Goal: Task Accomplishment & Management: Manage account settings

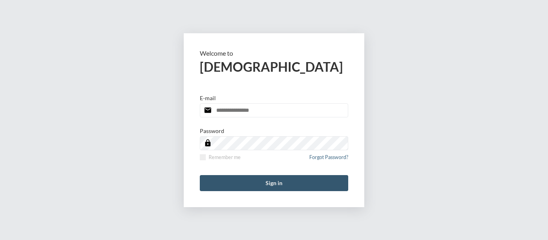
type input "**********"
click at [277, 188] on button "Sign in" at bounding box center [274, 183] width 148 height 16
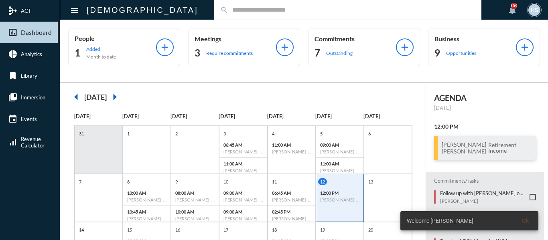
click at [249, 12] on input "text" at bounding box center [351, 9] width 247 height 7
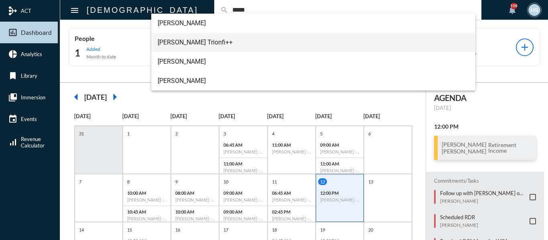
type input "*****"
click at [185, 36] on span "[PERSON_NAME] Trionfi++" at bounding box center [313, 42] width 311 height 19
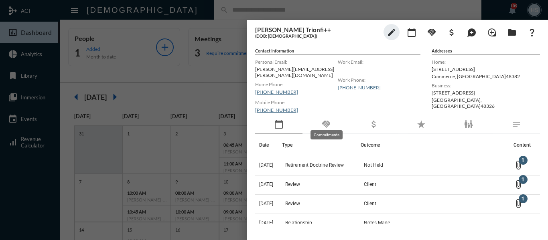
click at [329, 119] on mat-icon "handshake" at bounding box center [326, 124] width 10 height 10
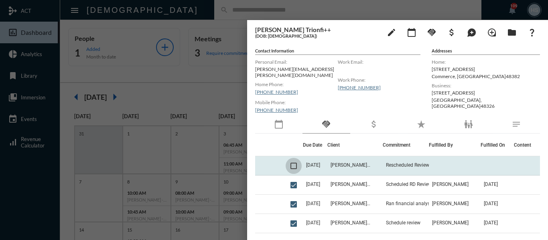
click at [292, 163] on span at bounding box center [293, 166] width 6 height 6
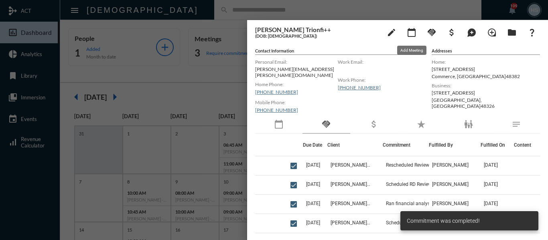
click at [412, 33] on mat-icon "calendar_today" at bounding box center [411, 33] width 10 height 10
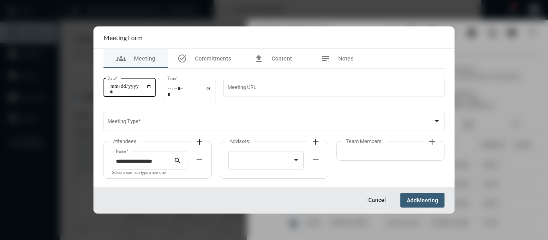
click at [152, 84] on input "Date *" at bounding box center [131, 88] width 42 height 11
type input "**********"
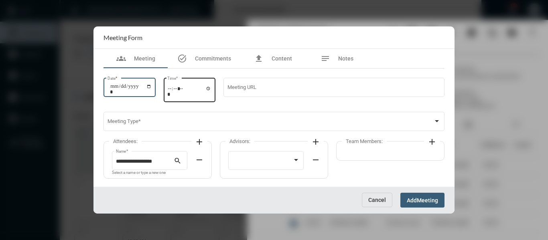
click at [211, 89] on input "Time *" at bounding box center [189, 91] width 44 height 12
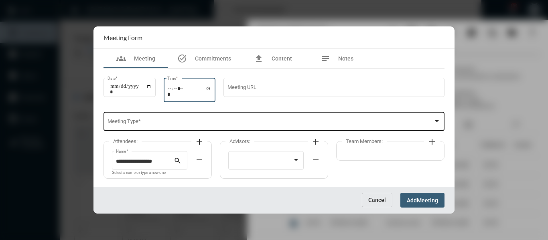
type input "*****"
click at [287, 120] on span at bounding box center [270, 123] width 326 height 6
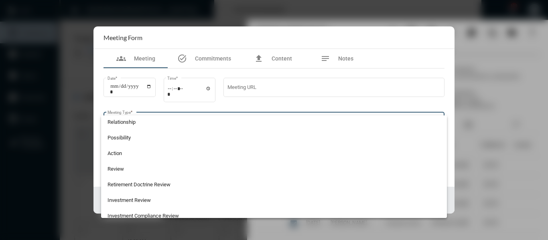
scroll to position [210, 0]
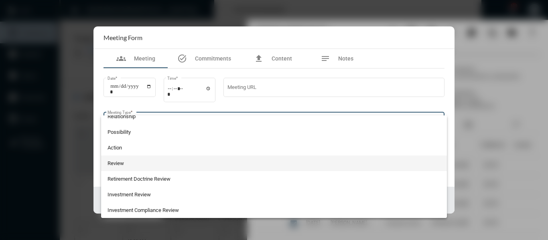
click at [109, 161] on span "Review" at bounding box center [273, 164] width 333 height 16
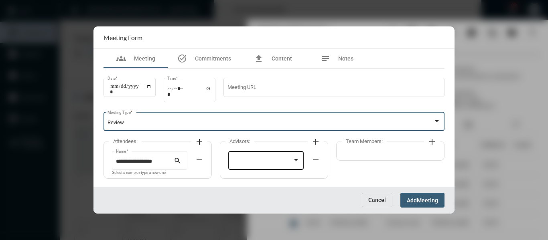
click at [276, 162] on div at bounding box center [262, 162] width 61 height 6
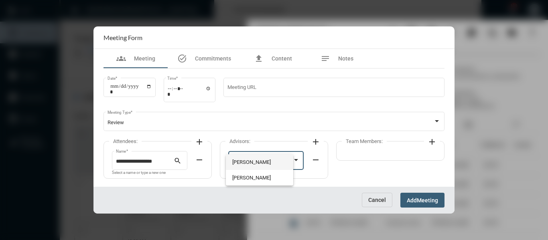
click at [262, 162] on span "[PERSON_NAME]" at bounding box center [259, 162] width 55 height 16
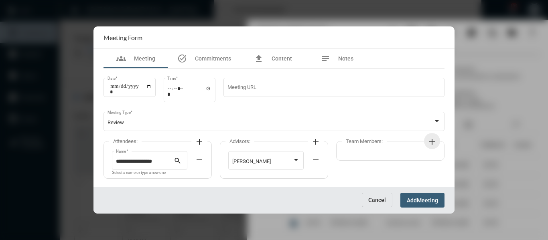
click at [432, 142] on mat-icon "add" at bounding box center [432, 142] width 10 height 10
click at [409, 158] on div at bounding box center [411, 160] width 7 height 6
click at [372, 164] on span "[PERSON_NAME]" at bounding box center [382, 162] width 68 height 16
click at [434, 198] on span "Meeting" at bounding box center [426, 200] width 21 height 6
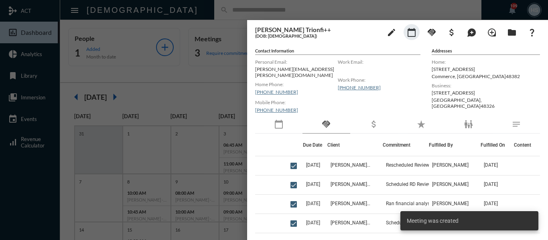
click at [281, 123] on mat-icon "calendar_today" at bounding box center [279, 124] width 10 height 10
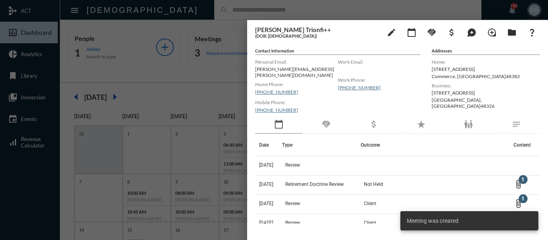
click at [194, 87] on div at bounding box center [274, 120] width 548 height 240
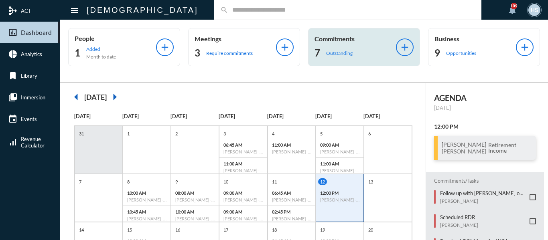
click at [334, 54] on p "Outstanding" at bounding box center [339, 53] width 26 height 6
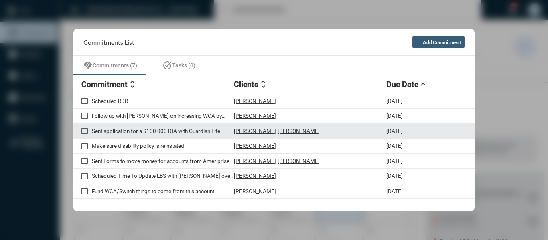
click at [189, 130] on p "Sent application for a $100 000 DIA with Guardian Life." at bounding box center [163, 131] width 142 height 6
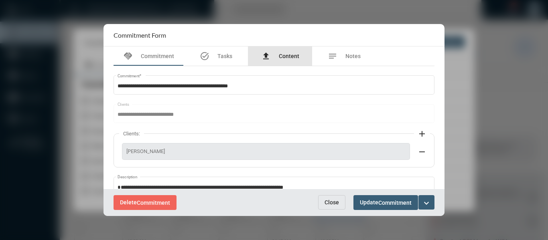
click at [290, 59] on span "Content" at bounding box center [289, 56] width 20 height 6
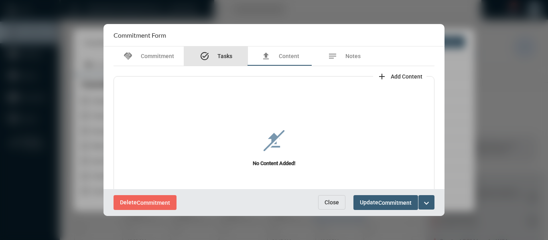
click at [227, 55] on span "Tasks" at bounding box center [224, 56] width 15 height 6
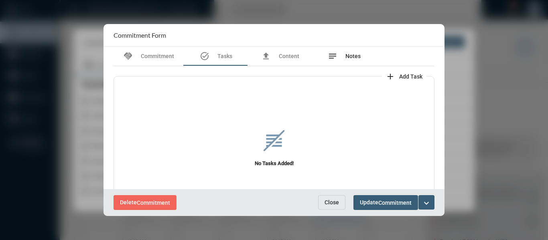
click at [352, 56] on span "Notes" at bounding box center [352, 56] width 15 height 6
click at [293, 56] on span "Content" at bounding box center [289, 56] width 20 height 6
click at [321, 198] on button "Close" at bounding box center [331, 202] width 27 height 14
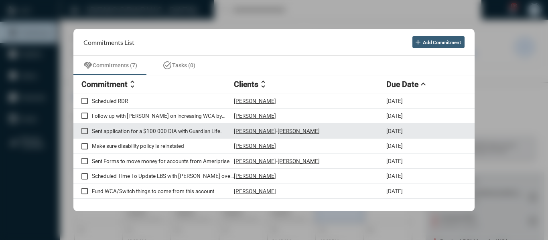
click at [252, 131] on p "[PERSON_NAME]" at bounding box center [255, 131] width 42 height 6
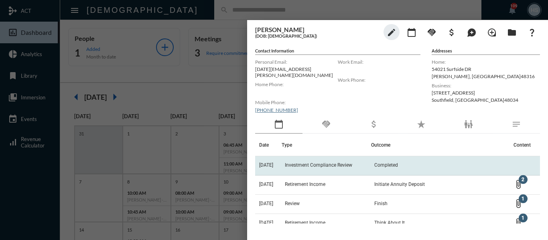
click at [323, 162] on span "Investment Compliance Review" at bounding box center [318, 165] width 67 height 6
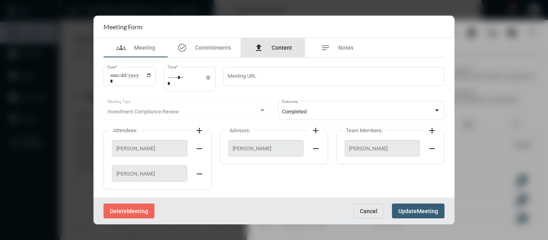
click at [279, 46] on span "Content" at bounding box center [281, 47] width 20 height 6
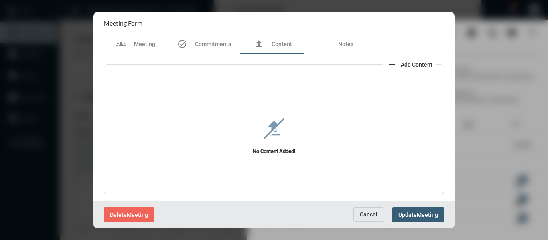
click at [365, 217] on span "Cancel" at bounding box center [369, 214] width 18 height 6
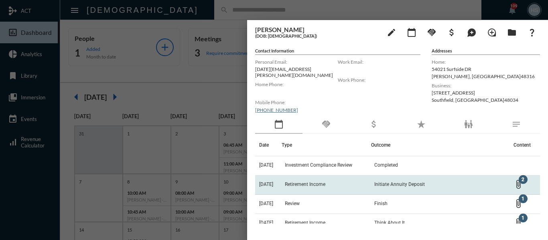
click at [402, 182] on span "Initiate Annuity Deposit" at bounding box center [399, 185] width 51 height 6
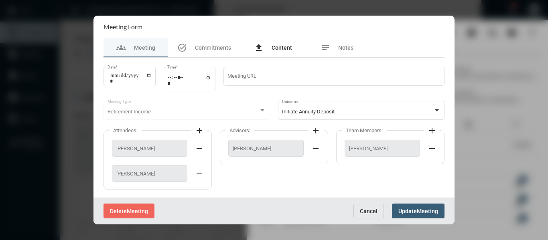
click at [279, 46] on span "Content" at bounding box center [281, 47] width 20 height 6
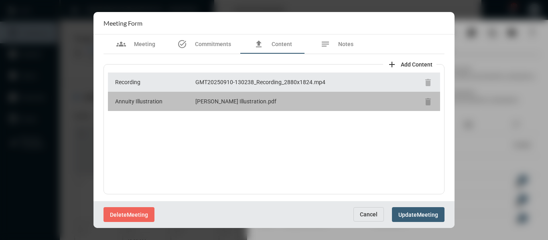
click at [236, 101] on div "[PERSON_NAME] Illustration.pdf" at bounding box center [307, 101] width 224 height 8
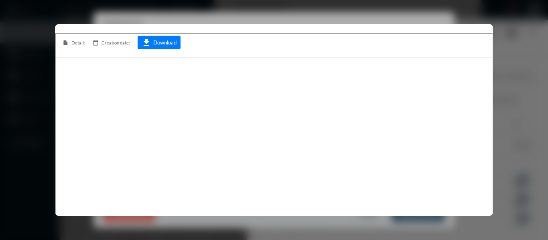
click at [510, 34] on div at bounding box center [274, 120] width 548 height 240
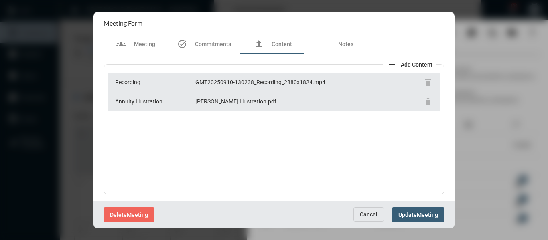
click at [372, 218] on button "Cancel" at bounding box center [368, 214] width 30 height 14
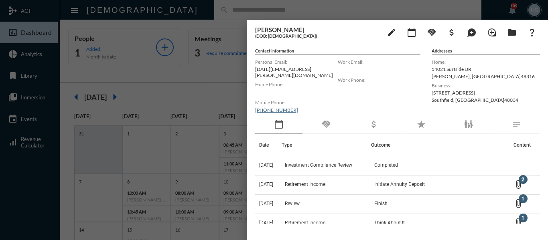
click at [230, 83] on div at bounding box center [274, 120] width 548 height 240
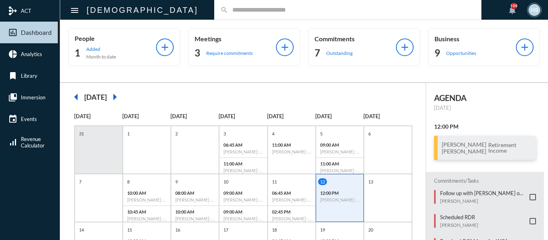
click at [250, 76] on div "People 1 Added Month to date add Meetings 3 Require commitments add Commitments…" at bounding box center [303, 51] width 487 height 62
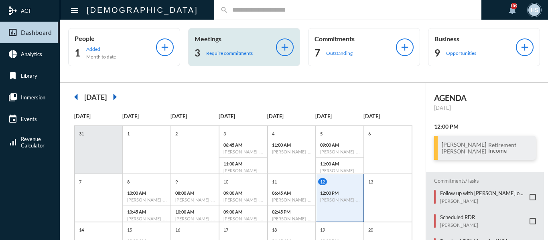
click at [222, 52] on p "Require commitments" at bounding box center [229, 53] width 46 height 6
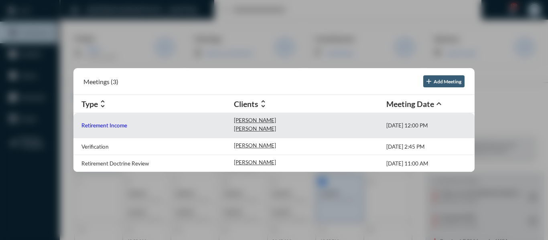
click at [116, 124] on p "Retirement Income" at bounding box center [104, 125] width 46 height 6
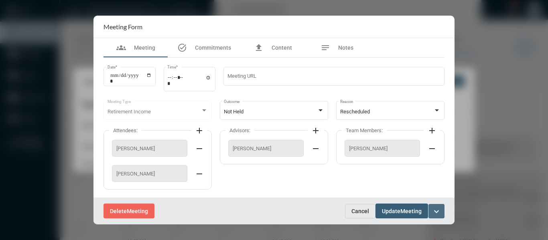
click at [437, 211] on mat-icon "expand_more" at bounding box center [436, 212] width 10 height 10
click at [386, 229] on p "Complete" at bounding box center [390, 228] width 24 height 7
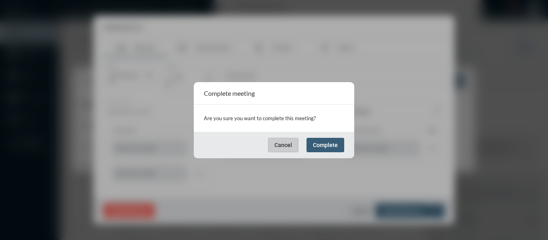
click at [323, 142] on span "Complete" at bounding box center [325, 145] width 25 height 6
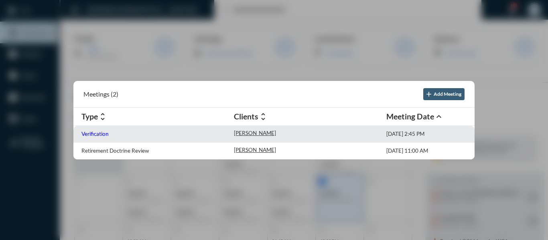
click at [90, 134] on p "Verification" at bounding box center [94, 134] width 27 height 6
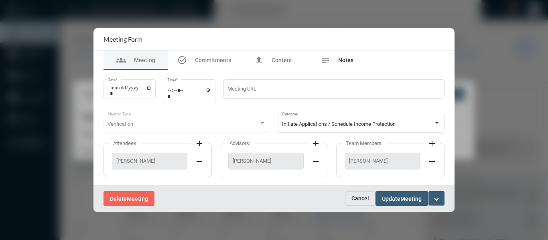
click at [348, 61] on span "Notes" at bounding box center [345, 60] width 15 height 6
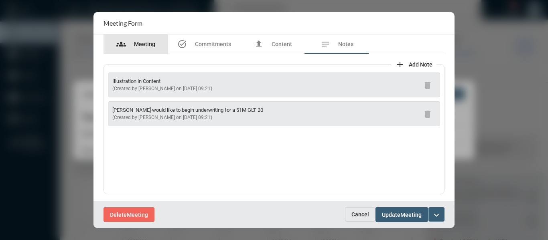
click at [144, 45] on span "Meeting" at bounding box center [144, 44] width 21 height 6
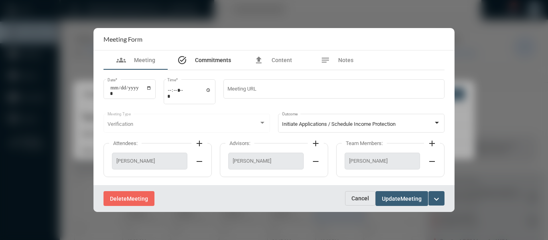
click at [223, 61] on span "Commitments" at bounding box center [213, 60] width 36 height 6
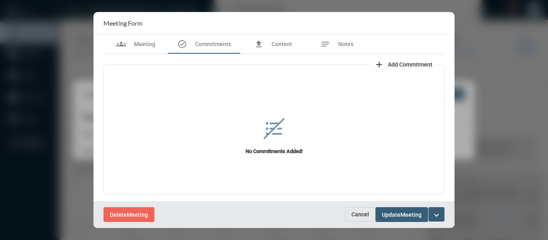
click at [401, 64] on span "Add Commitment" at bounding box center [410, 64] width 44 height 6
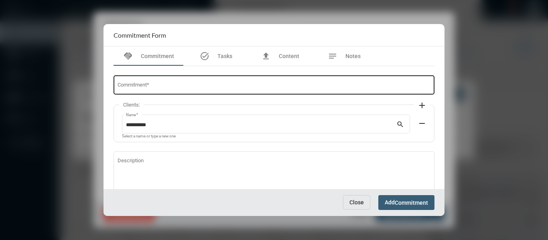
click at [229, 83] on input "Commitment *" at bounding box center [273, 86] width 313 height 6
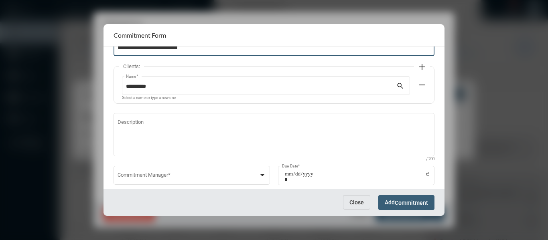
scroll to position [40, 0]
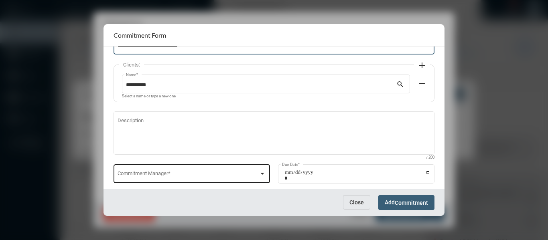
type input "**********"
click at [260, 172] on div at bounding box center [262, 173] width 7 height 6
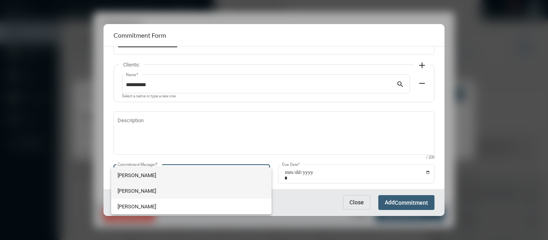
click at [134, 192] on span "[PERSON_NAME]" at bounding box center [191, 191] width 148 height 16
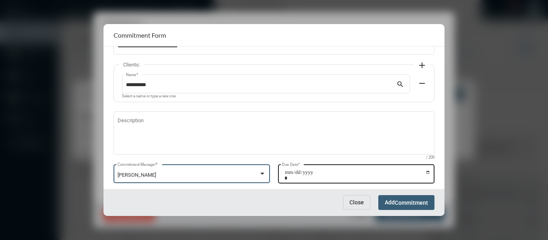
click at [426, 172] on input "Due Date *" at bounding box center [357, 175] width 146 height 11
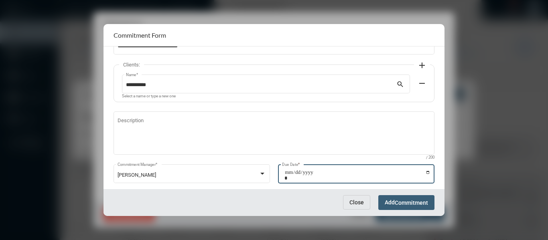
click at [424, 173] on input "**********" at bounding box center [357, 175] width 146 height 11
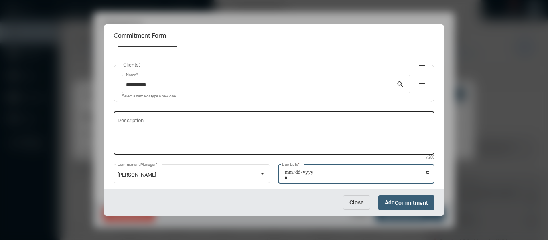
type input "**********"
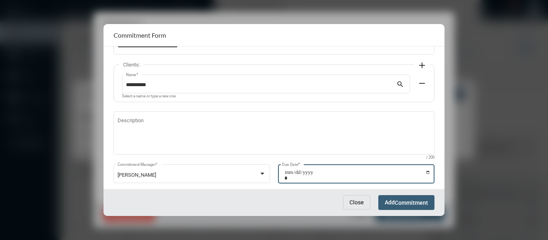
click at [422, 203] on span "Commitment" at bounding box center [410, 203] width 33 height 6
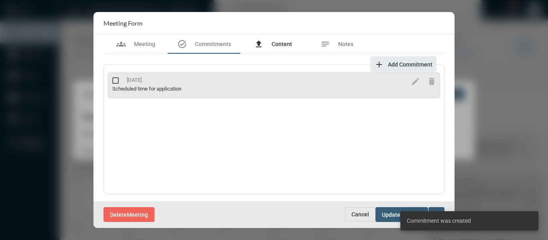
click at [273, 43] on span "Content" at bounding box center [281, 44] width 20 height 6
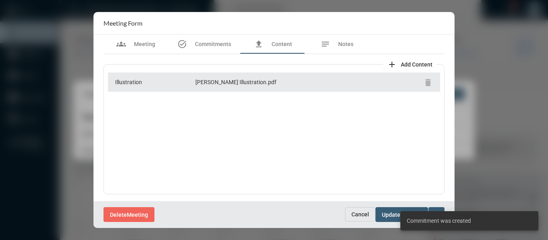
click at [406, 63] on span "Add Content" at bounding box center [416, 64] width 32 height 6
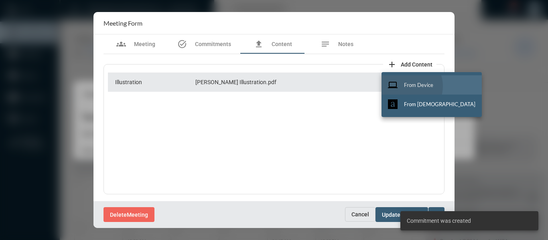
click at [406, 86] on span "From Device" at bounding box center [418, 85] width 29 height 6
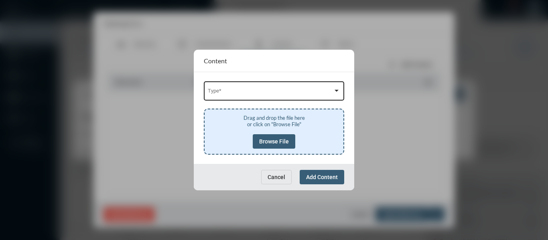
click at [310, 89] on span at bounding box center [270, 92] width 125 height 6
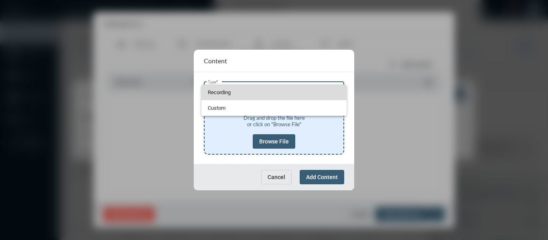
click at [212, 93] on span "Recording" at bounding box center [274, 93] width 133 height 16
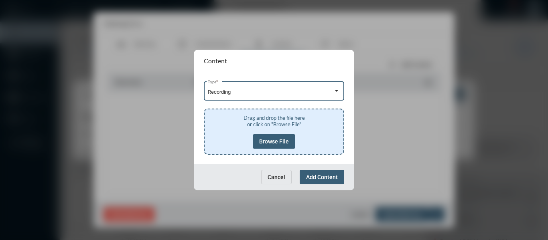
click at [268, 139] on span "Browse File" at bounding box center [274, 141] width 30 height 6
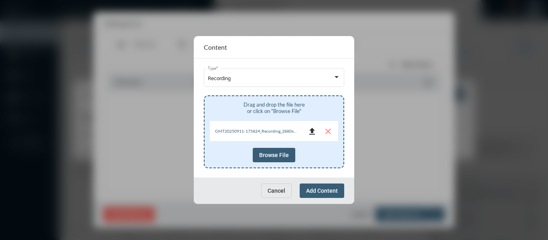
click at [311, 129] on mat-icon "file_upload" at bounding box center [312, 132] width 10 height 10
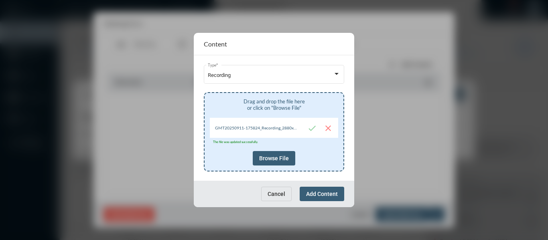
click at [323, 192] on span "Add Content" at bounding box center [322, 194] width 32 height 6
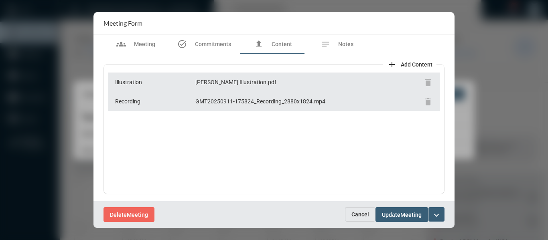
click at [436, 216] on mat-icon "expand_more" at bounding box center [436, 215] width 10 height 10
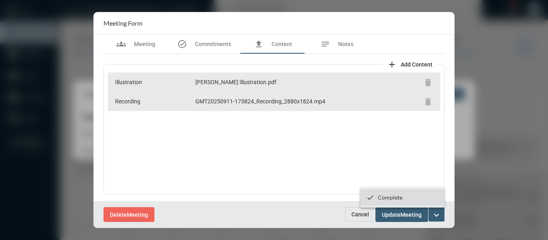
click at [387, 199] on p "Complete" at bounding box center [390, 197] width 24 height 7
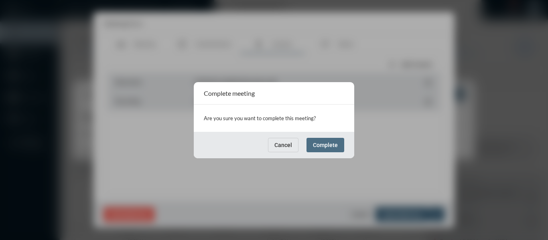
click at [331, 143] on span "Complete" at bounding box center [325, 145] width 25 height 6
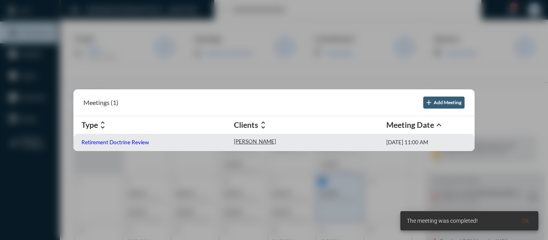
click at [132, 140] on p "Retirement Doctrine Review" at bounding box center [114, 142] width 67 height 6
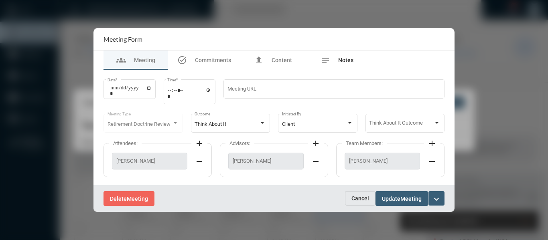
click at [346, 60] on span "Notes" at bounding box center [345, 60] width 15 height 6
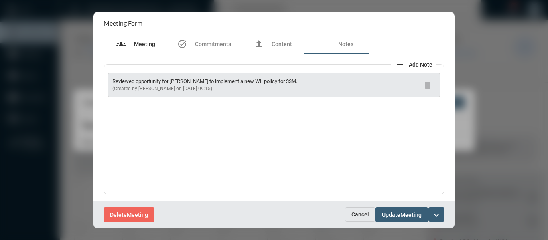
click at [135, 42] on span "Meeting" at bounding box center [144, 44] width 21 height 6
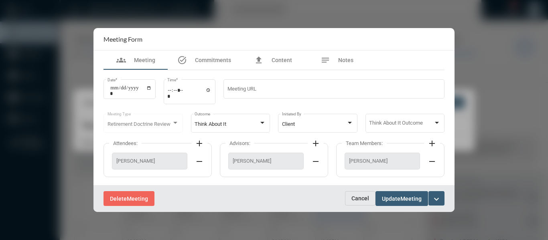
click at [435, 198] on mat-icon "expand_more" at bounding box center [436, 199] width 10 height 10
click at [389, 216] on p "Complete" at bounding box center [390, 215] width 24 height 7
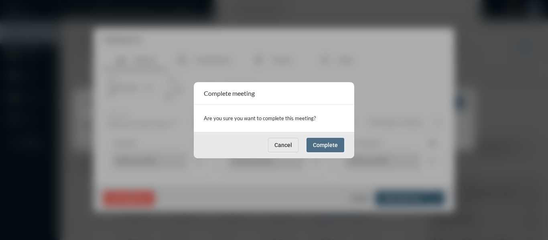
click at [318, 145] on span "Complete" at bounding box center [325, 145] width 25 height 6
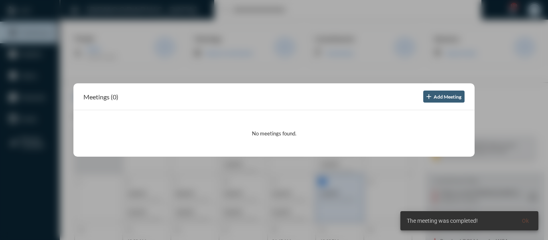
click at [253, 73] on div at bounding box center [274, 120] width 548 height 240
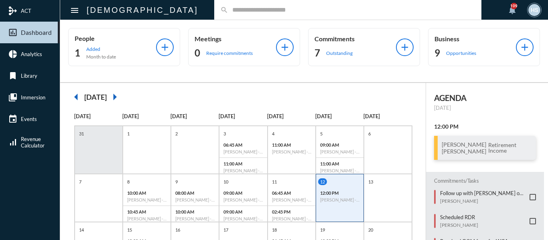
click at [241, 12] on input "text" at bounding box center [351, 9] width 247 height 7
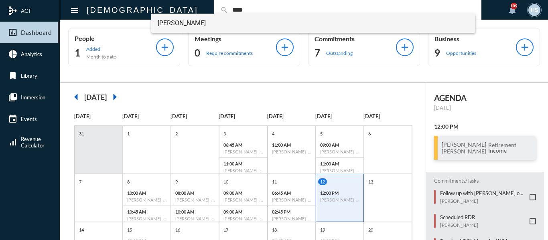
type input "****"
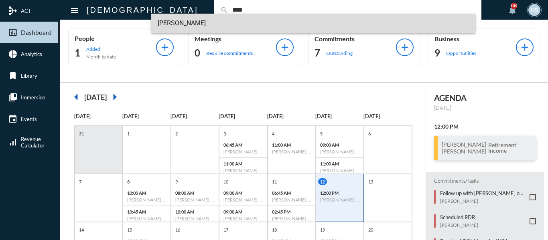
click at [166, 25] on span "[PERSON_NAME]" at bounding box center [313, 23] width 311 height 19
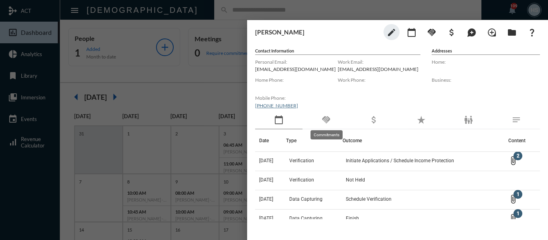
click at [329, 121] on mat-icon "handshake" at bounding box center [326, 120] width 10 height 10
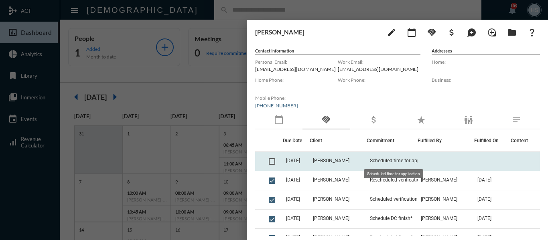
click at [379, 159] on span "Scheduled time for application" at bounding box center [403, 161] width 66 height 6
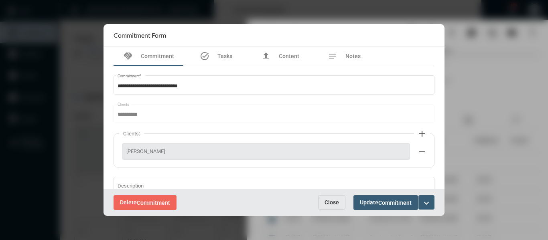
drag, startPoint x: 317, startPoint y: 144, endPoint x: 218, endPoint y: 151, distance: 98.8
click at [216, 152] on div "[PERSON_NAME]" at bounding box center [266, 151] width 288 height 17
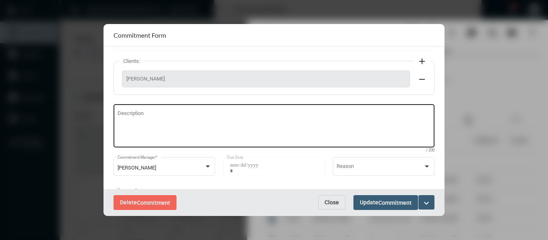
scroll to position [80, 0]
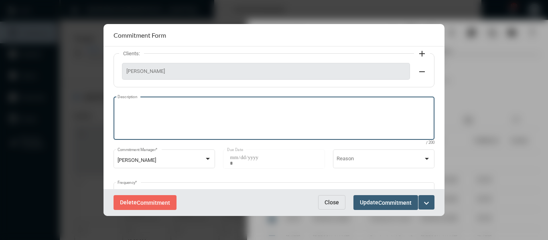
click at [188, 113] on textarea "Description" at bounding box center [273, 120] width 313 height 32
type textarea "**********"
click at [394, 205] on span "Commitment" at bounding box center [394, 203] width 33 height 6
